Goal: Transaction & Acquisition: Obtain resource

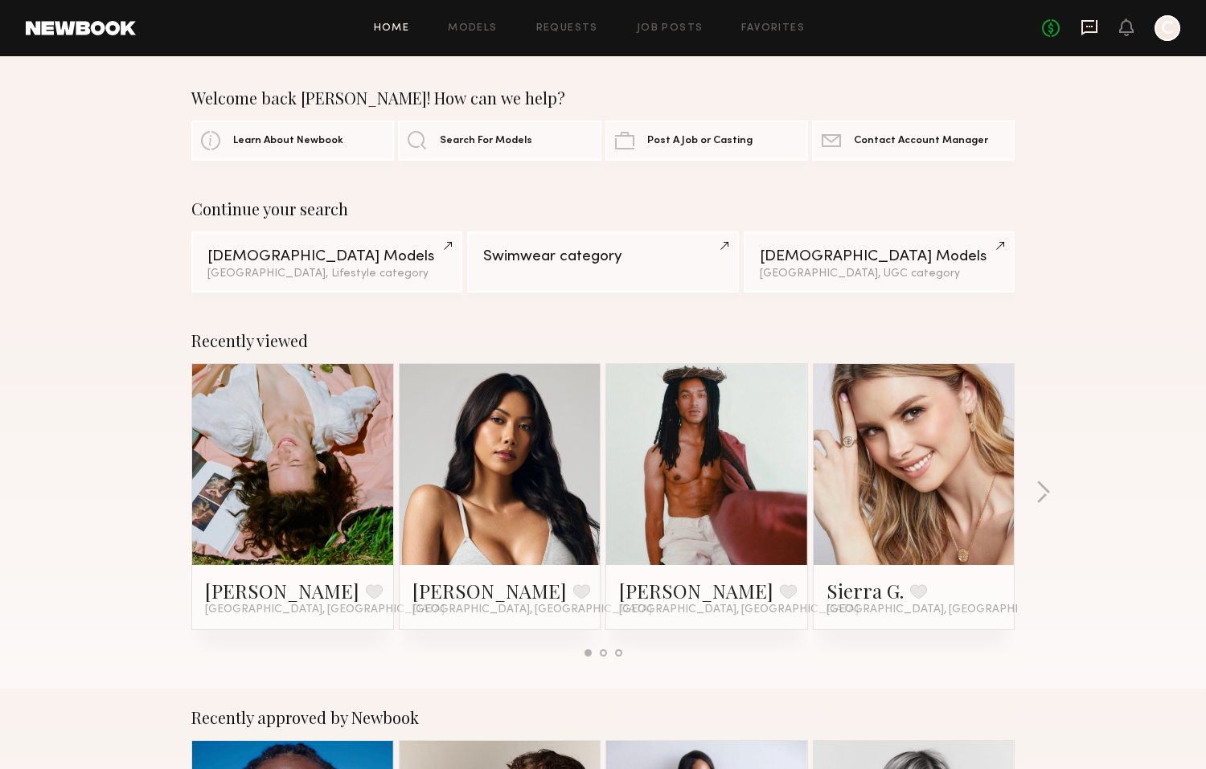
click at [1015, 32] on icon at bounding box center [1089, 27] width 16 height 15
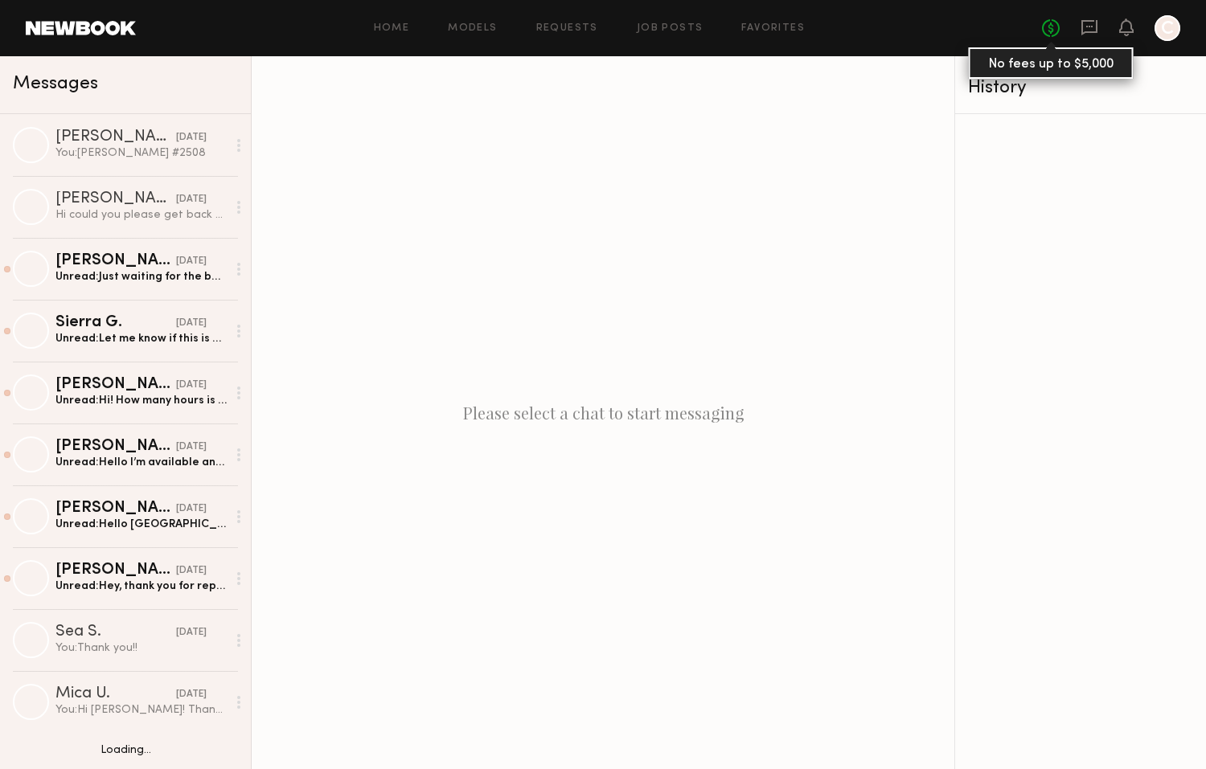
click at [1015, 29] on link "No fees up to $5,000" at bounding box center [1051, 28] width 18 height 18
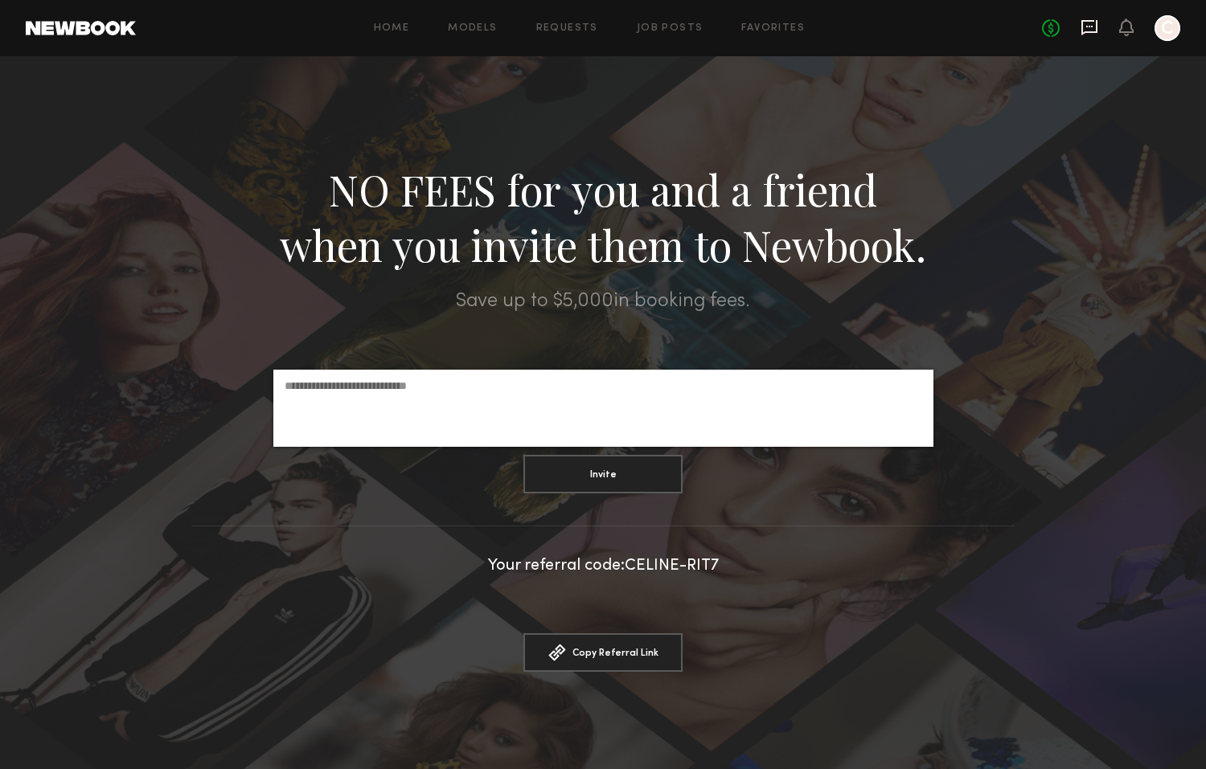
click at [1015, 33] on icon at bounding box center [1089, 27] width 16 height 15
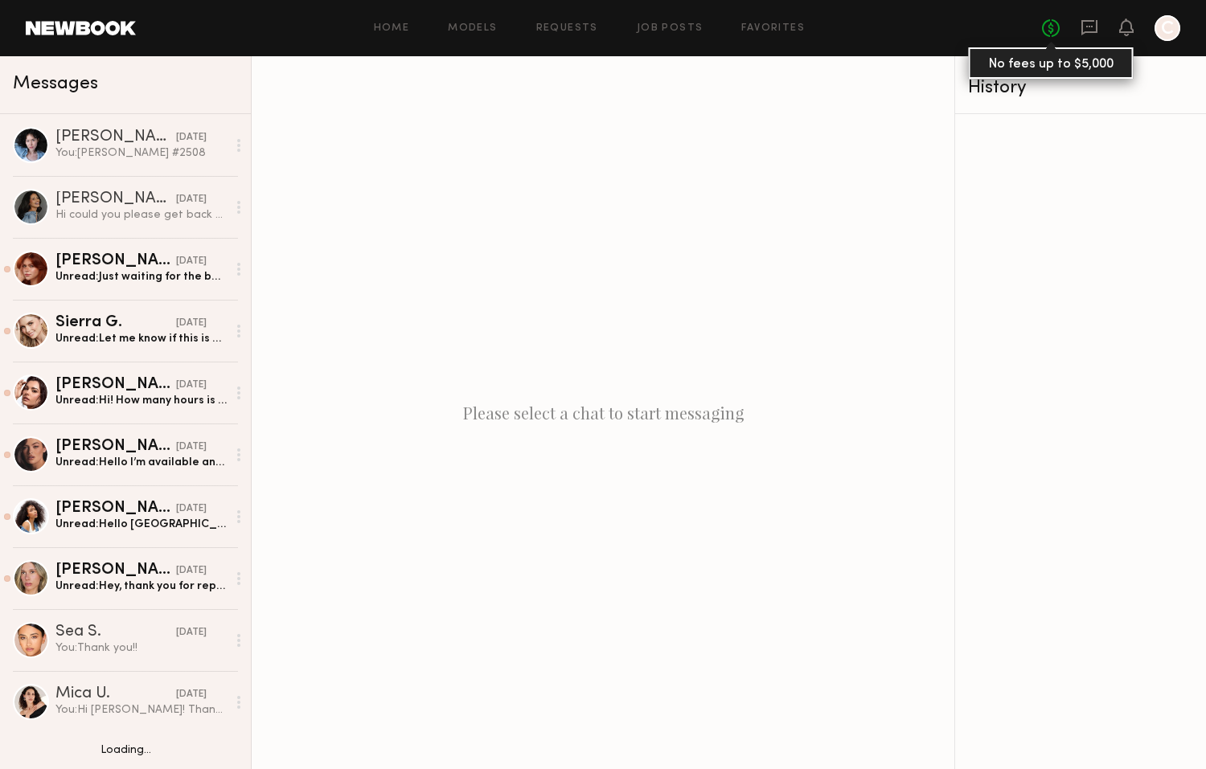
click at [1015, 31] on link "No fees up to $5,000" at bounding box center [1051, 28] width 18 height 18
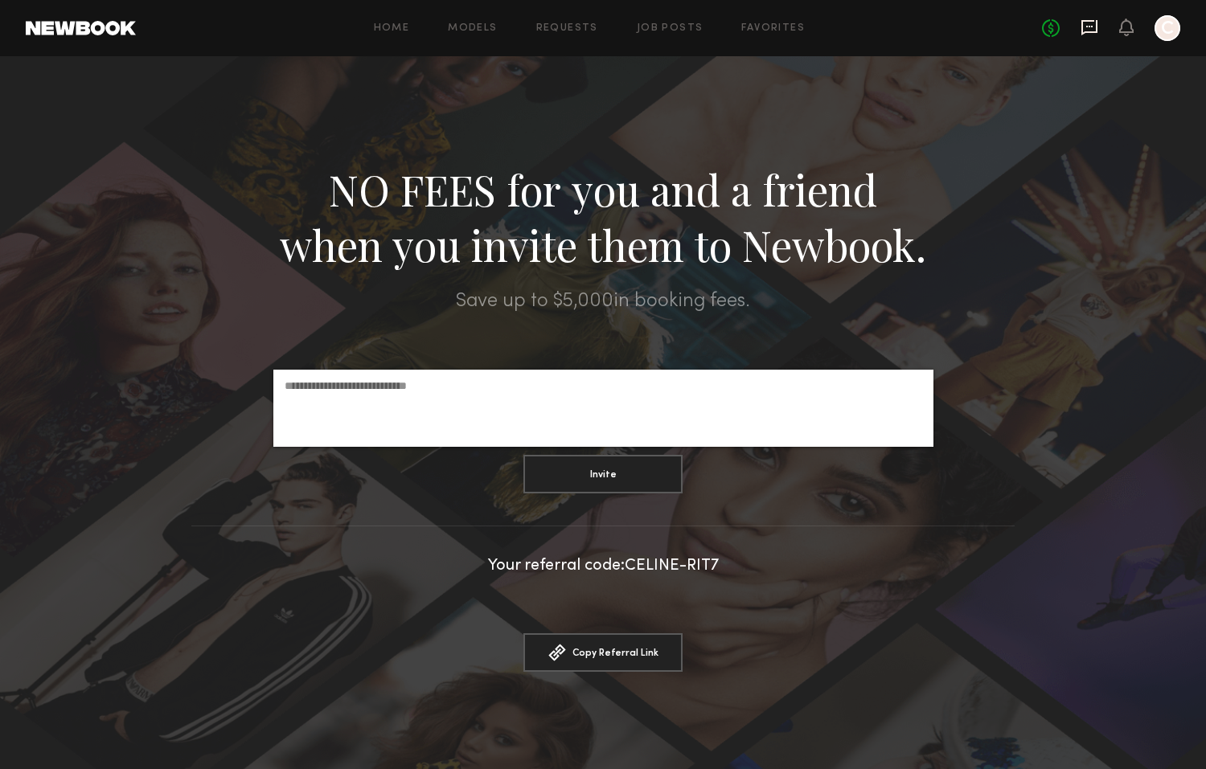
click at [1015, 24] on icon at bounding box center [1089, 27] width 18 height 18
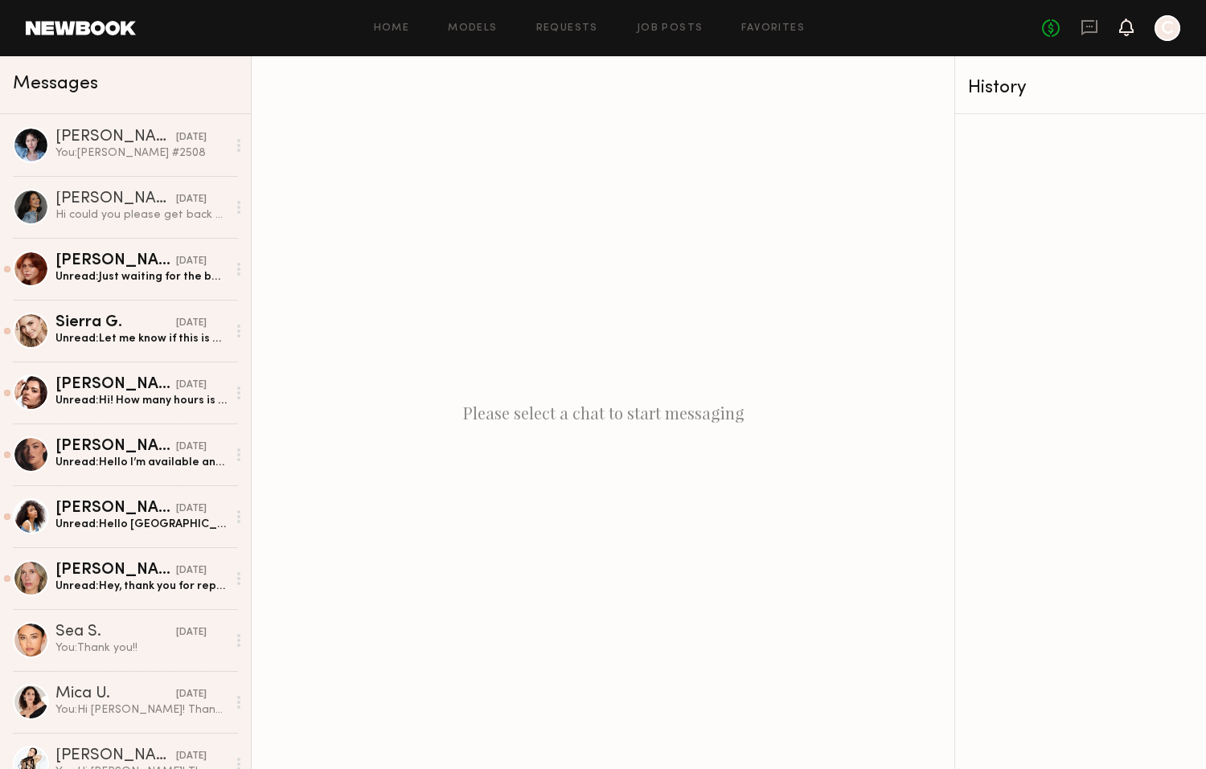
click at [1015, 30] on icon at bounding box center [1126, 26] width 13 height 11
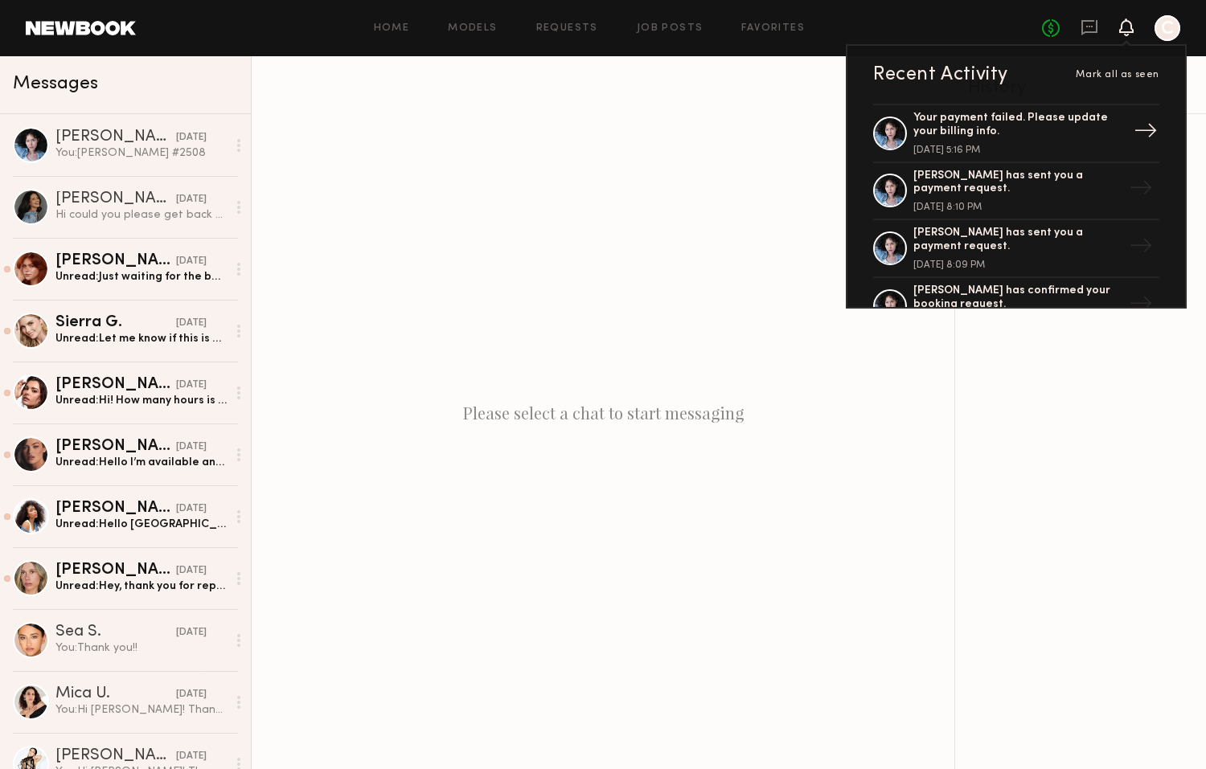
click at [1015, 144] on div "Your payment failed. Please update your billing info. August 11, 2025 @ 5:16 PM" at bounding box center [1017, 133] width 209 height 43
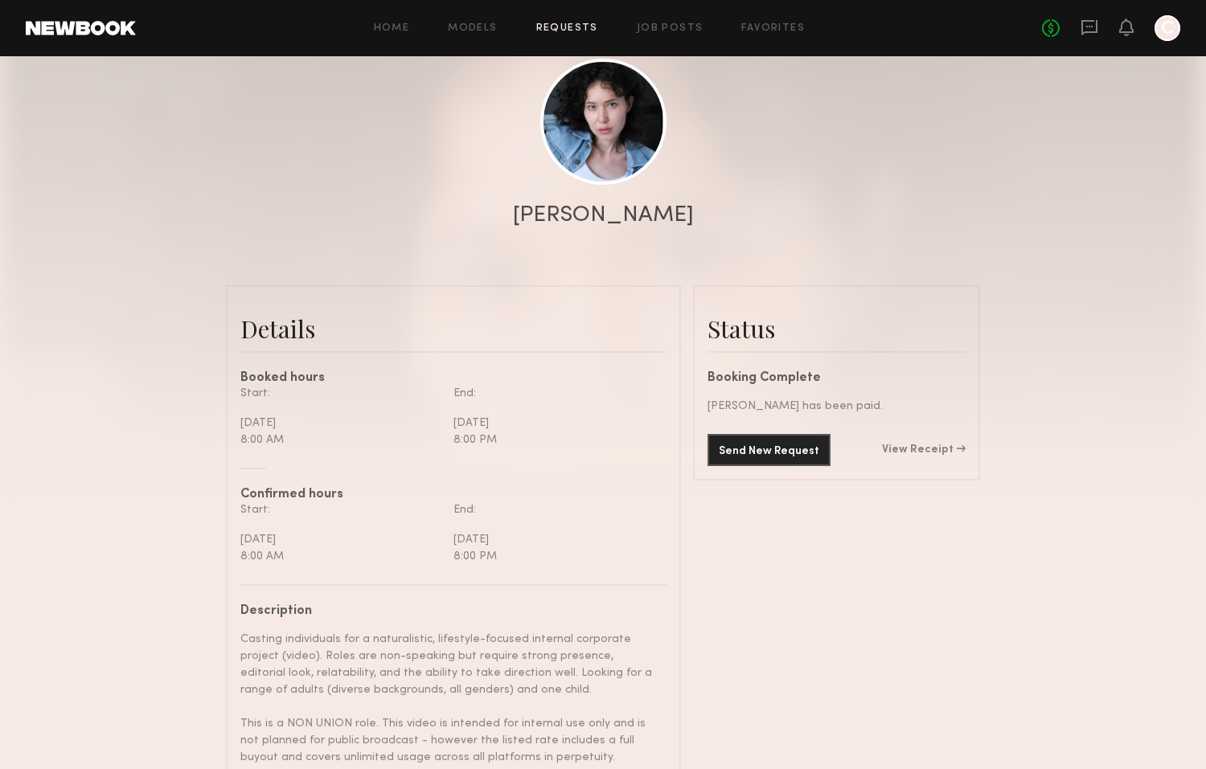
scroll to position [175, 0]
click at [916, 440] on div "Send New Request View Receipt" at bounding box center [836, 449] width 258 height 32
click at [920, 445] on link "View Receipt" at bounding box center [924, 448] width 84 height 11
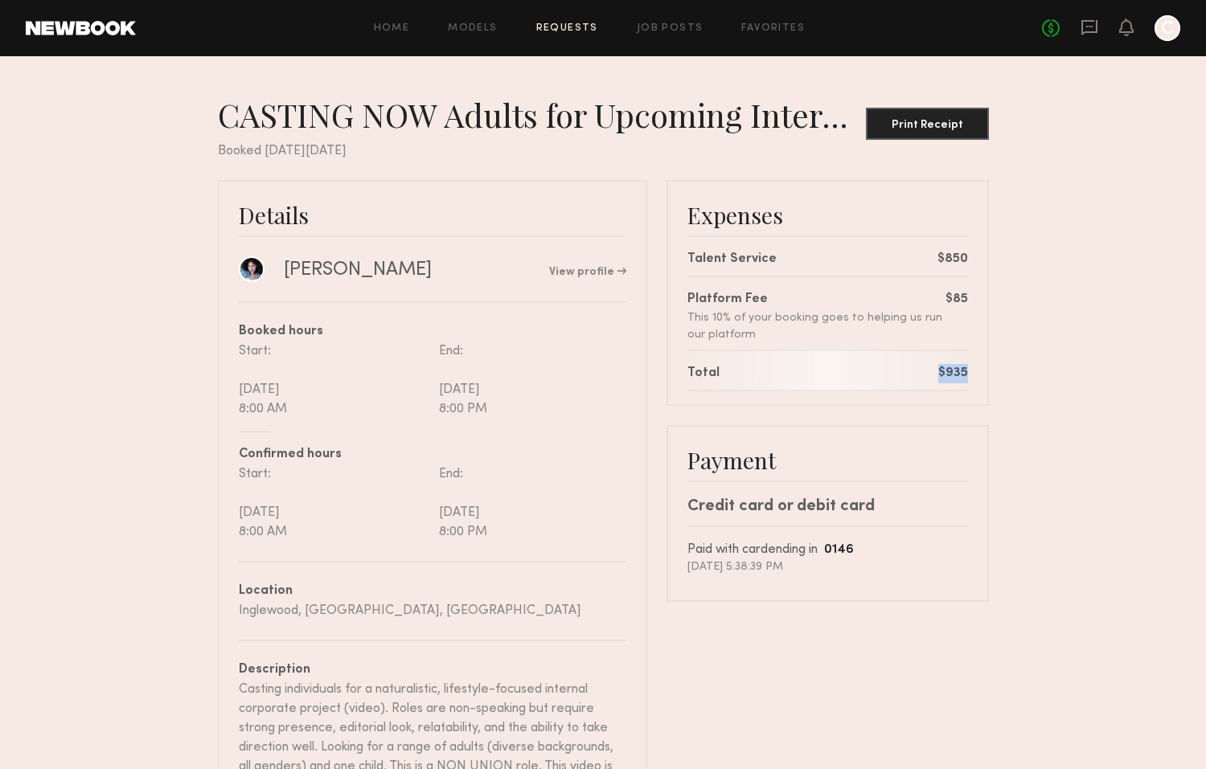
drag, startPoint x: 973, startPoint y: 369, endPoint x: 928, endPoint y: 367, distance: 45.0
click at [931, 367] on div "Expenses Talent Service $850 Platform Fee This 10% of your booking goes to help…" at bounding box center [827, 293] width 322 height 226
copy div "$935"
click at [1015, 29] on icon at bounding box center [1089, 27] width 18 height 18
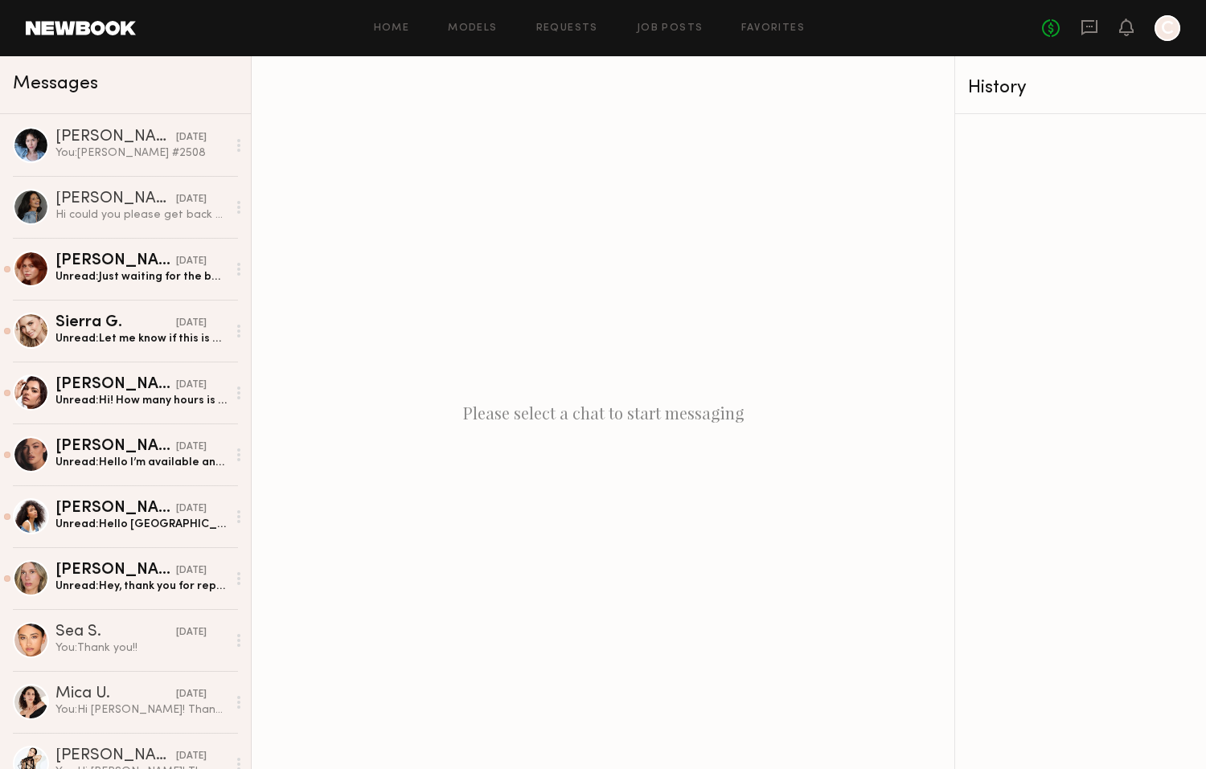
click at [1015, 26] on div "No fees up to $5,000 C" at bounding box center [1111, 28] width 138 height 26
click at [1015, 30] on div "No fees up to $5,000 C" at bounding box center [1111, 28] width 138 height 26
click at [1015, 30] on div at bounding box center [1167, 28] width 26 height 26
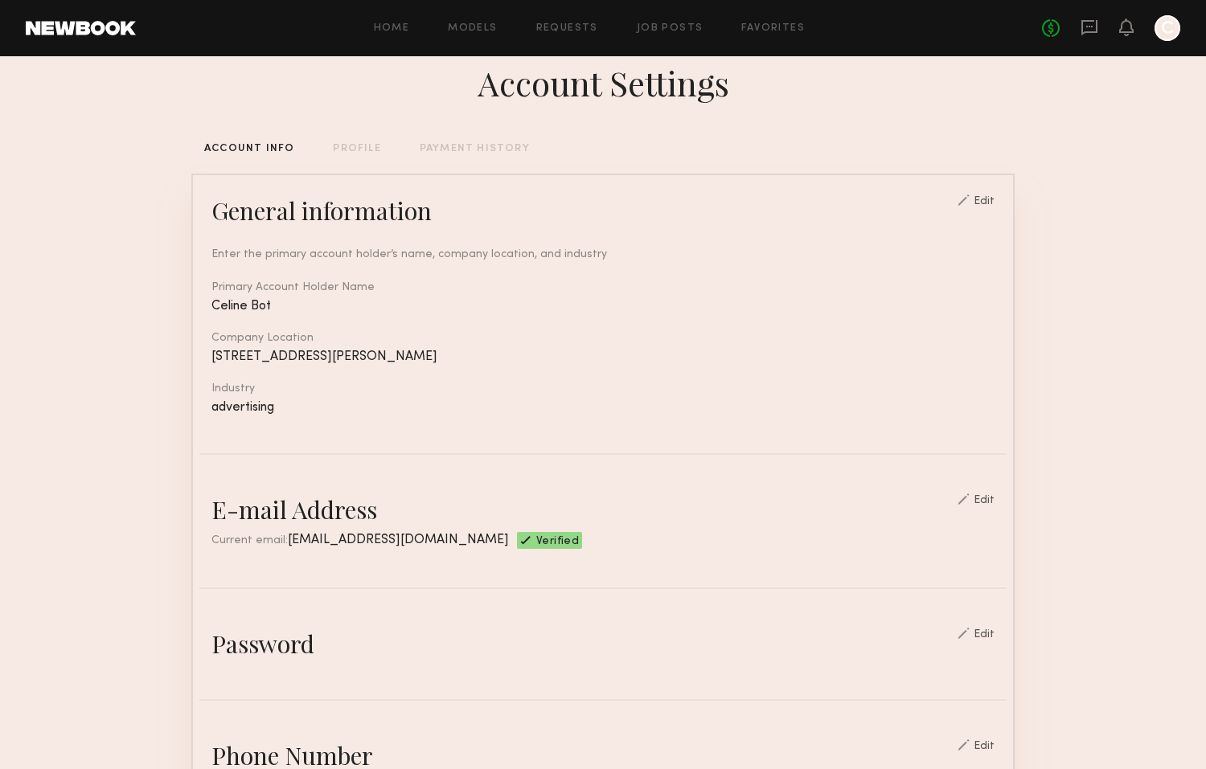
scroll to position [13, 0]
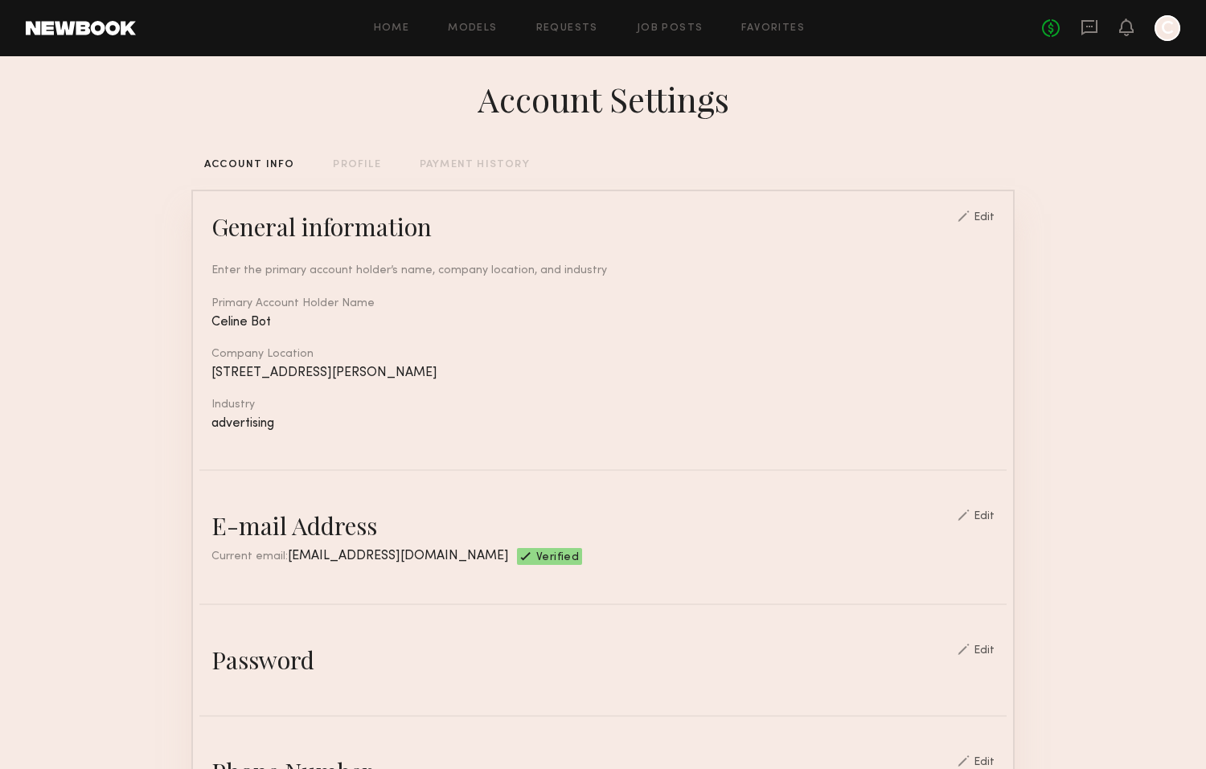
click at [473, 174] on div "Account Settings ACCOUNT INFO PROFILE PAYMENT HISTORY General information Edit …" at bounding box center [602, 767] width 823 height 1449
click at [473, 158] on div "Account Settings ACCOUNT INFO PROFILE PAYMENT HISTORY General information Edit …" at bounding box center [602, 767] width 823 height 1449
click at [473, 163] on div "PAYMENT HISTORY" at bounding box center [475, 165] width 110 height 10
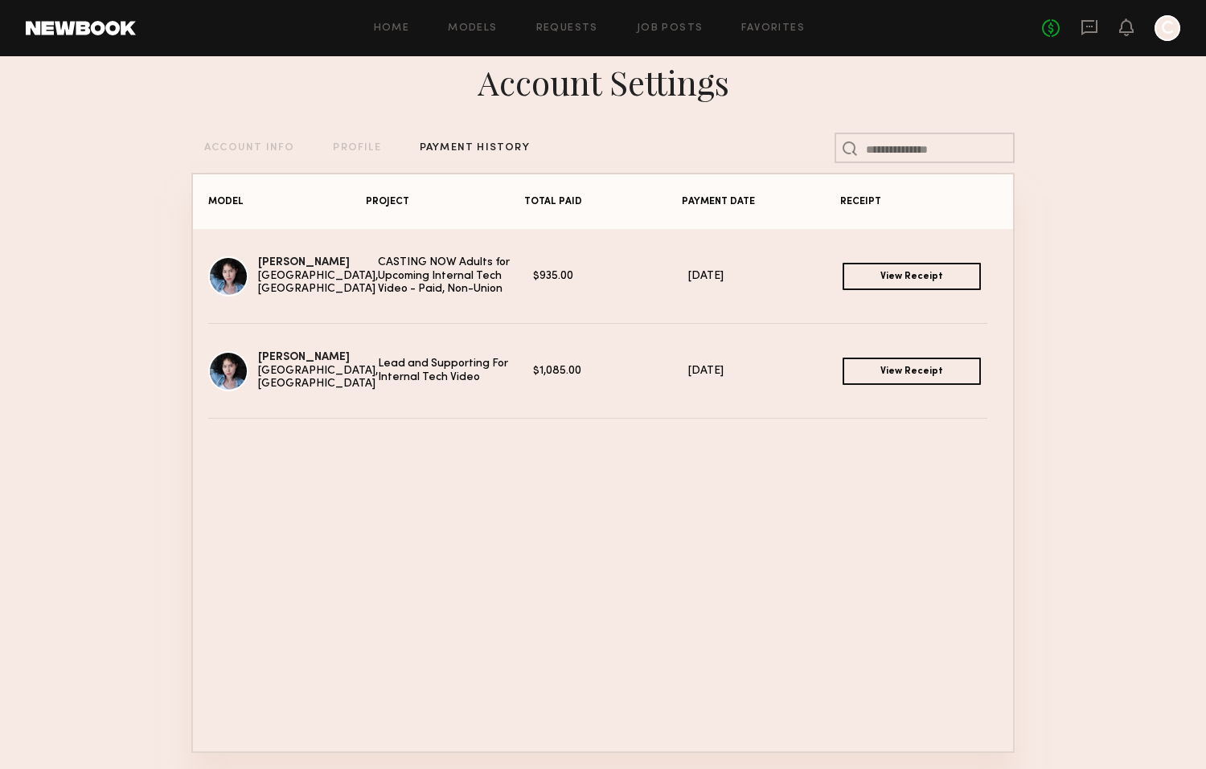
scroll to position [33, 0]
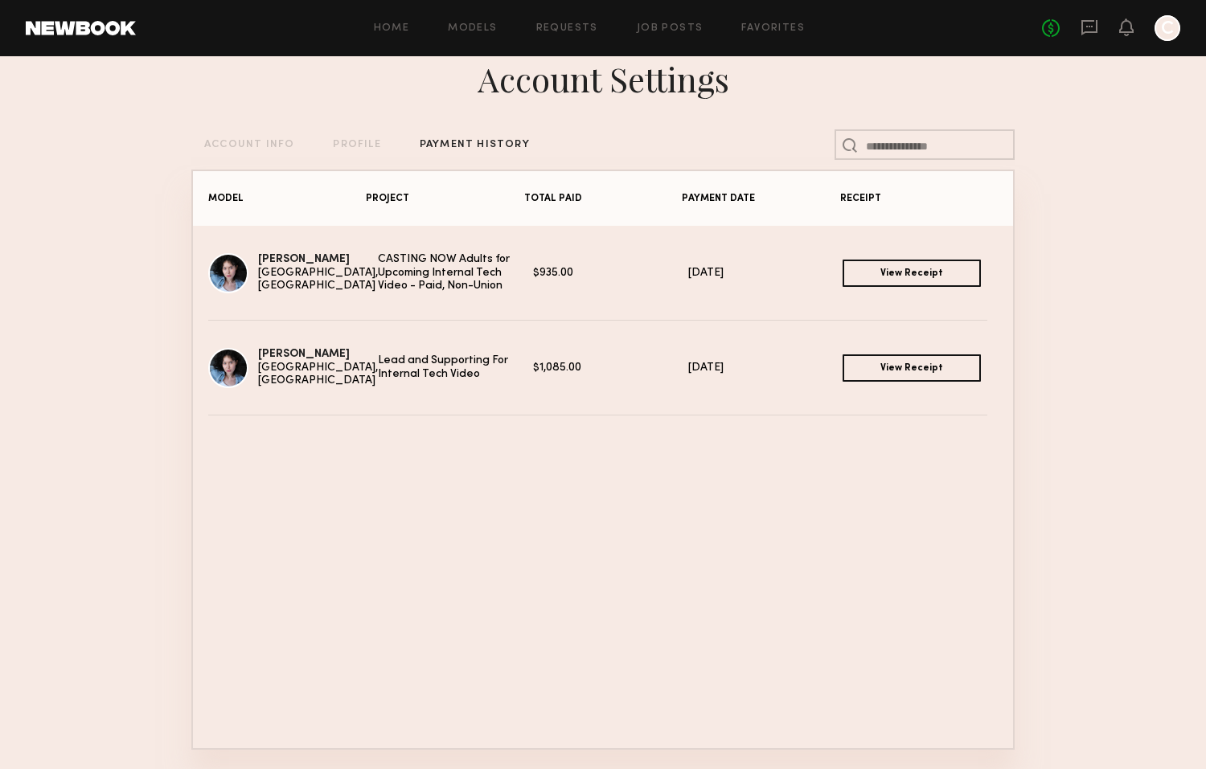
click at [912, 269] on link "View Receipt" at bounding box center [912, 273] width 138 height 27
click at [866, 368] on link "View Receipt" at bounding box center [912, 368] width 138 height 27
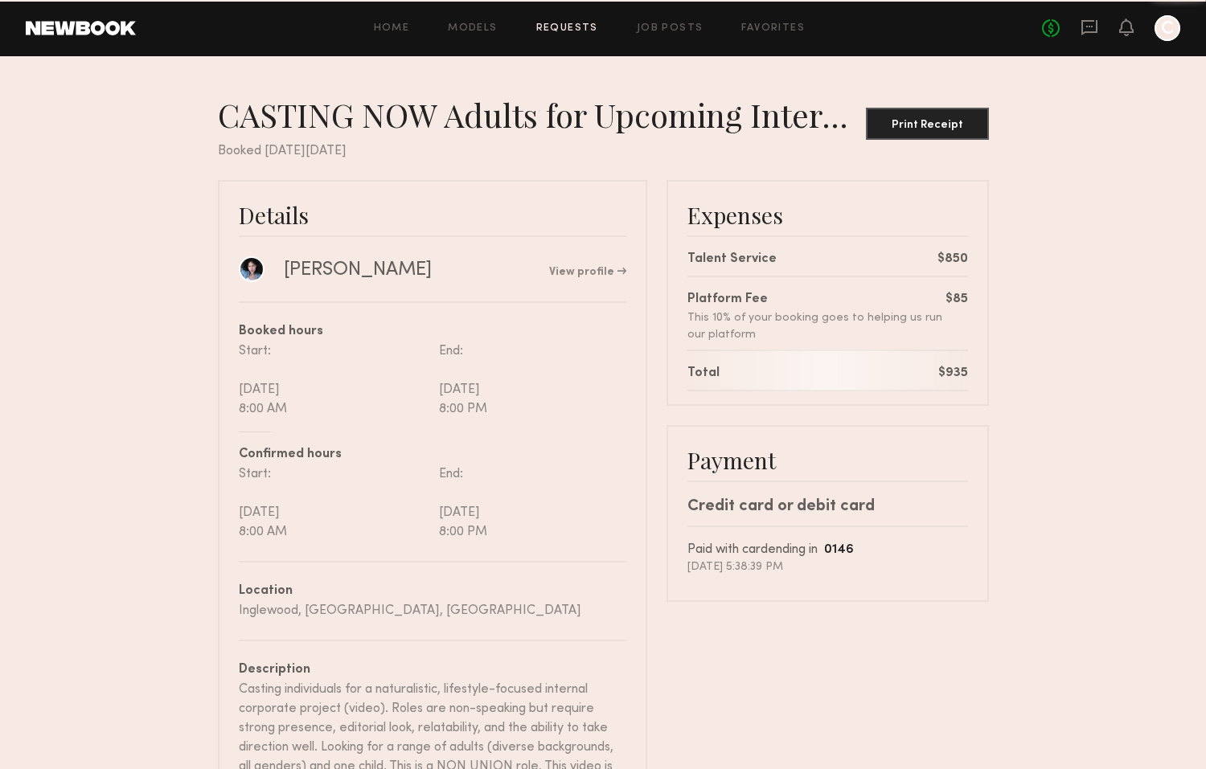
scroll to position [6, 0]
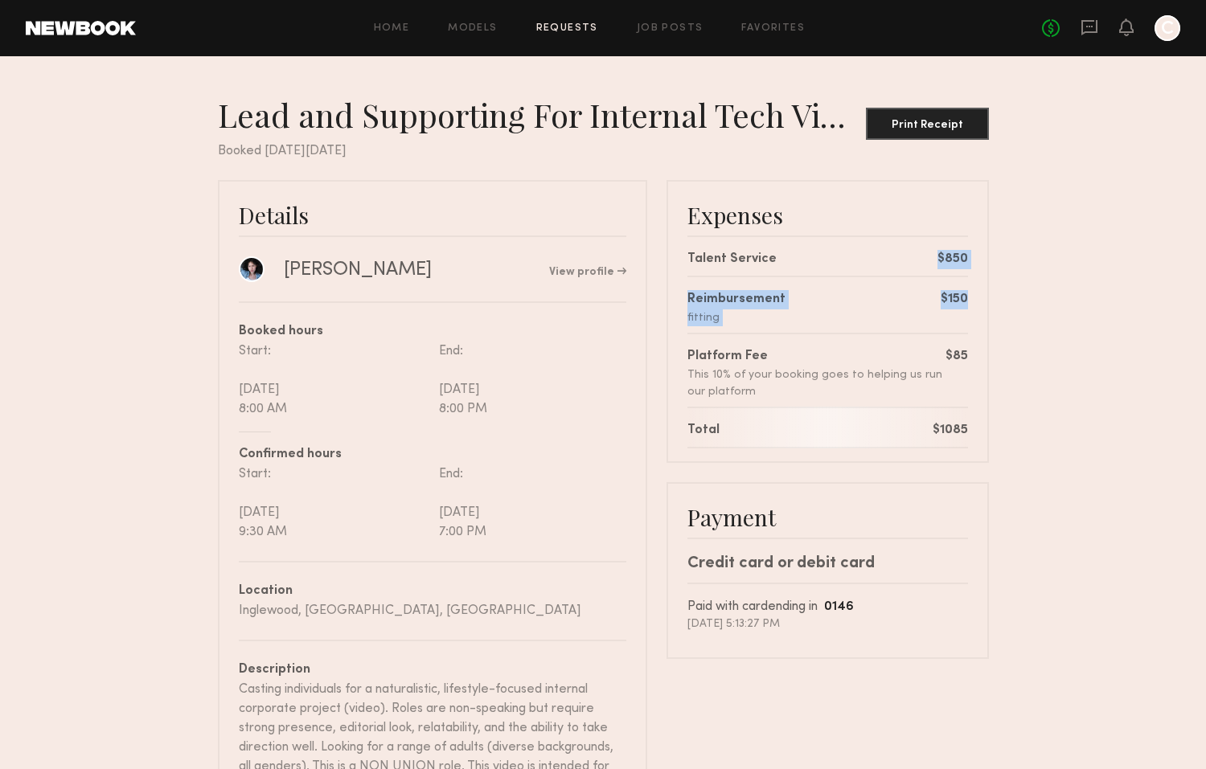
drag, startPoint x: 936, startPoint y: 255, endPoint x: 957, endPoint y: 311, distance: 60.0
click at [957, 311] on div "Expenses Talent Service $850 Reimbursement fitting $150 Platform Fee This 10% o…" at bounding box center [827, 321] width 322 height 283
click at [957, 311] on div "Reimbursement fitting $150" at bounding box center [827, 301] width 281 height 51
drag, startPoint x: 932, startPoint y: 290, endPoint x: 970, endPoint y: 288, distance: 38.7
click at [971, 289] on div "Expenses Talent Service $850 Reimbursement fitting $150 Platform Fee This 10% o…" at bounding box center [827, 321] width 322 height 283
